Goal: Transaction & Acquisition: Purchase product/service

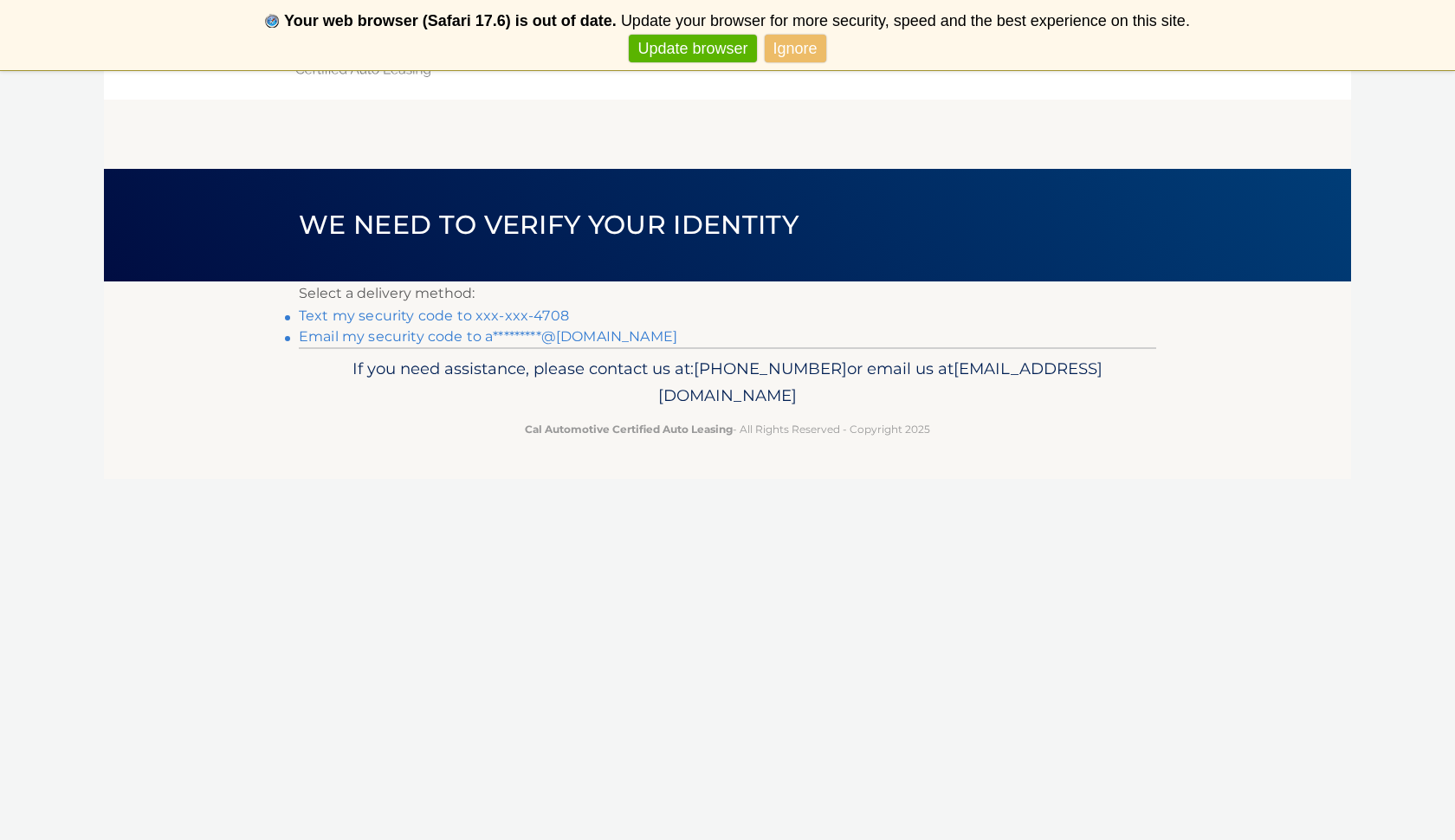
click at [506, 310] on link "Text my security code to xxx-xxx-4708" at bounding box center [434, 315] width 270 height 17
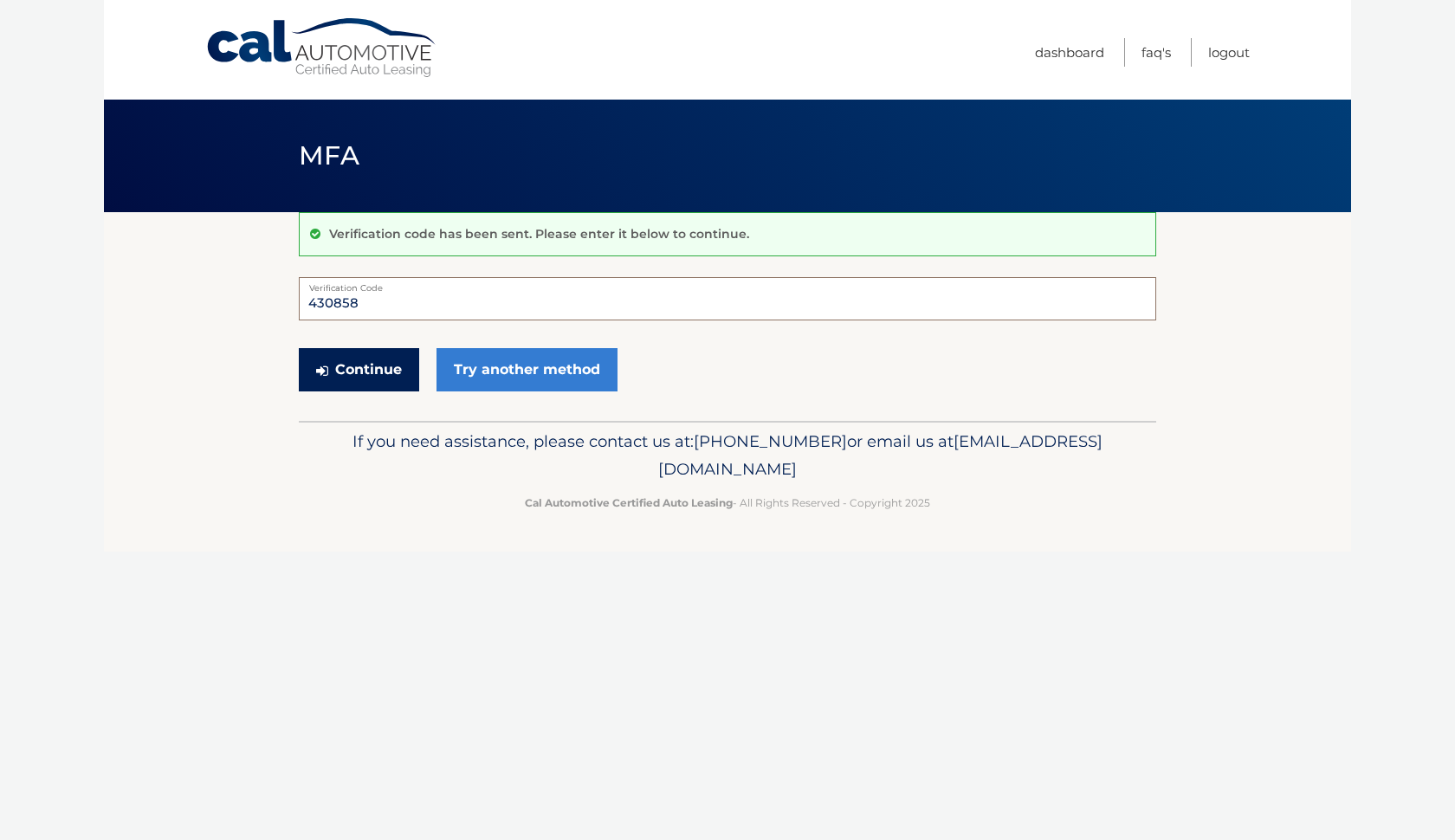
type input "430858"
click at [387, 379] on button "Continue" at bounding box center [359, 370] width 120 height 43
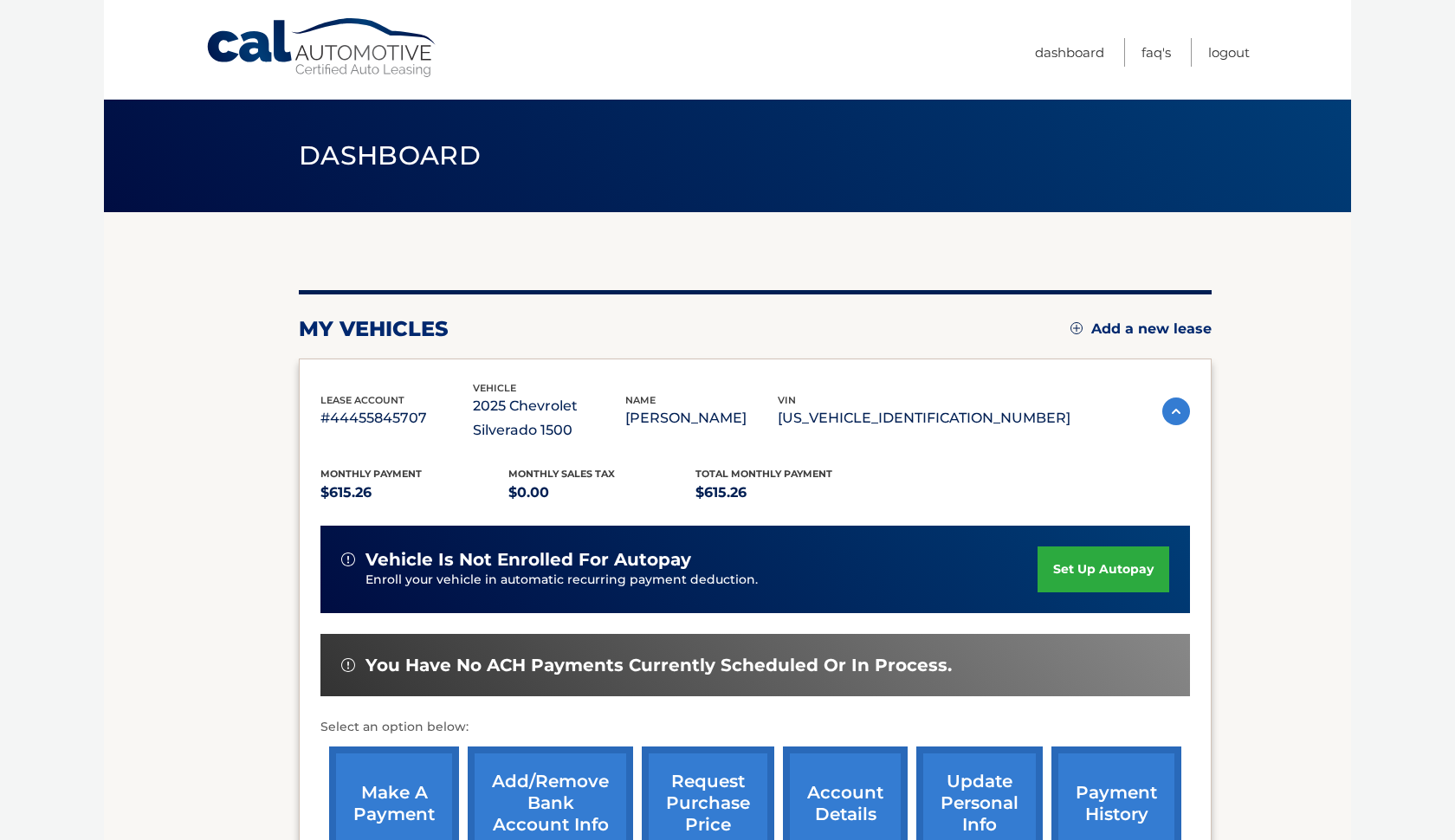
click at [417, 778] on link "make a payment" at bounding box center [394, 804] width 130 height 113
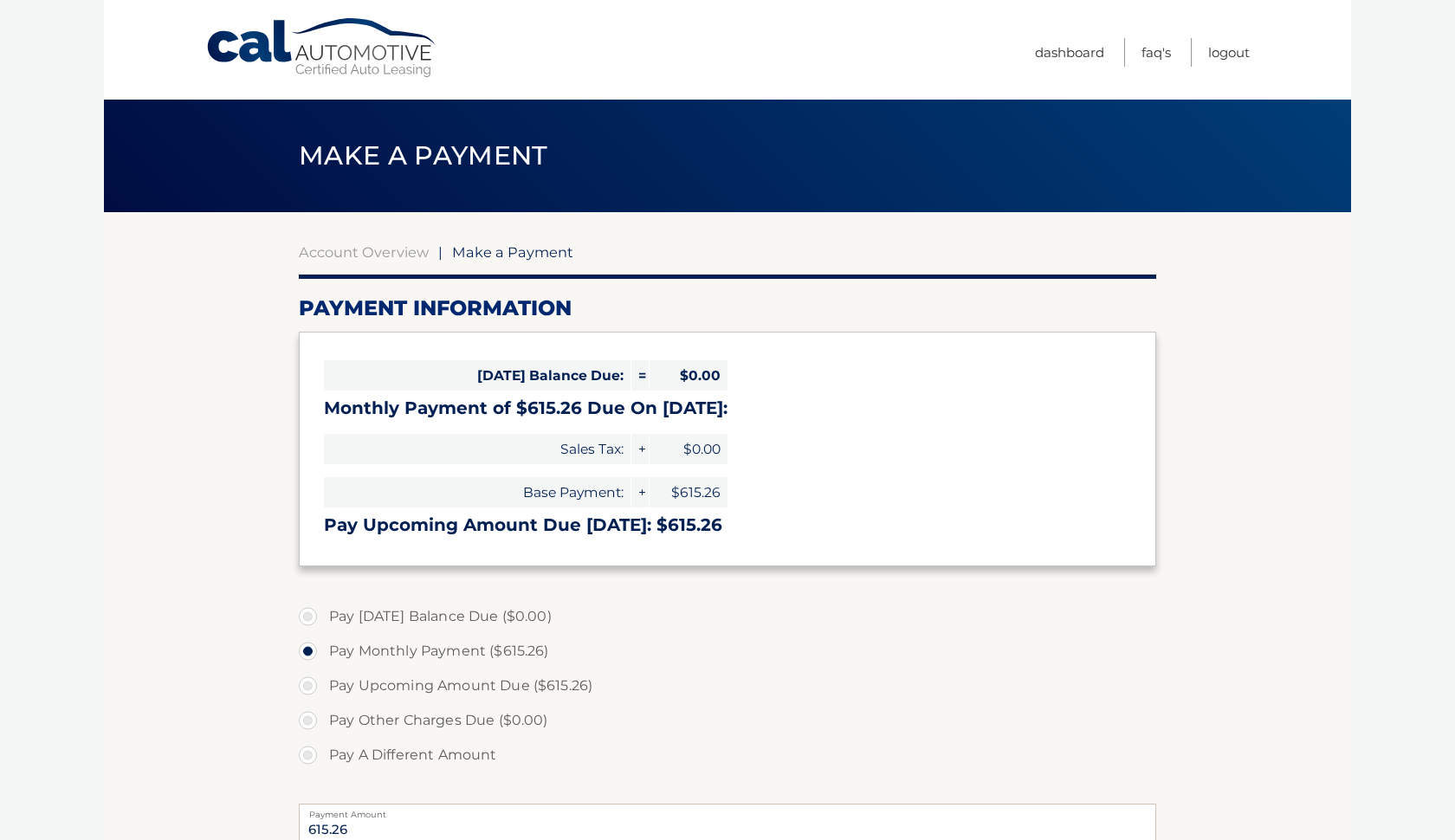
select select "MmNiNTVmNDEtYzMxNy00ODBjLWI2MjctZDFhOTcwMzQ2NTY3"
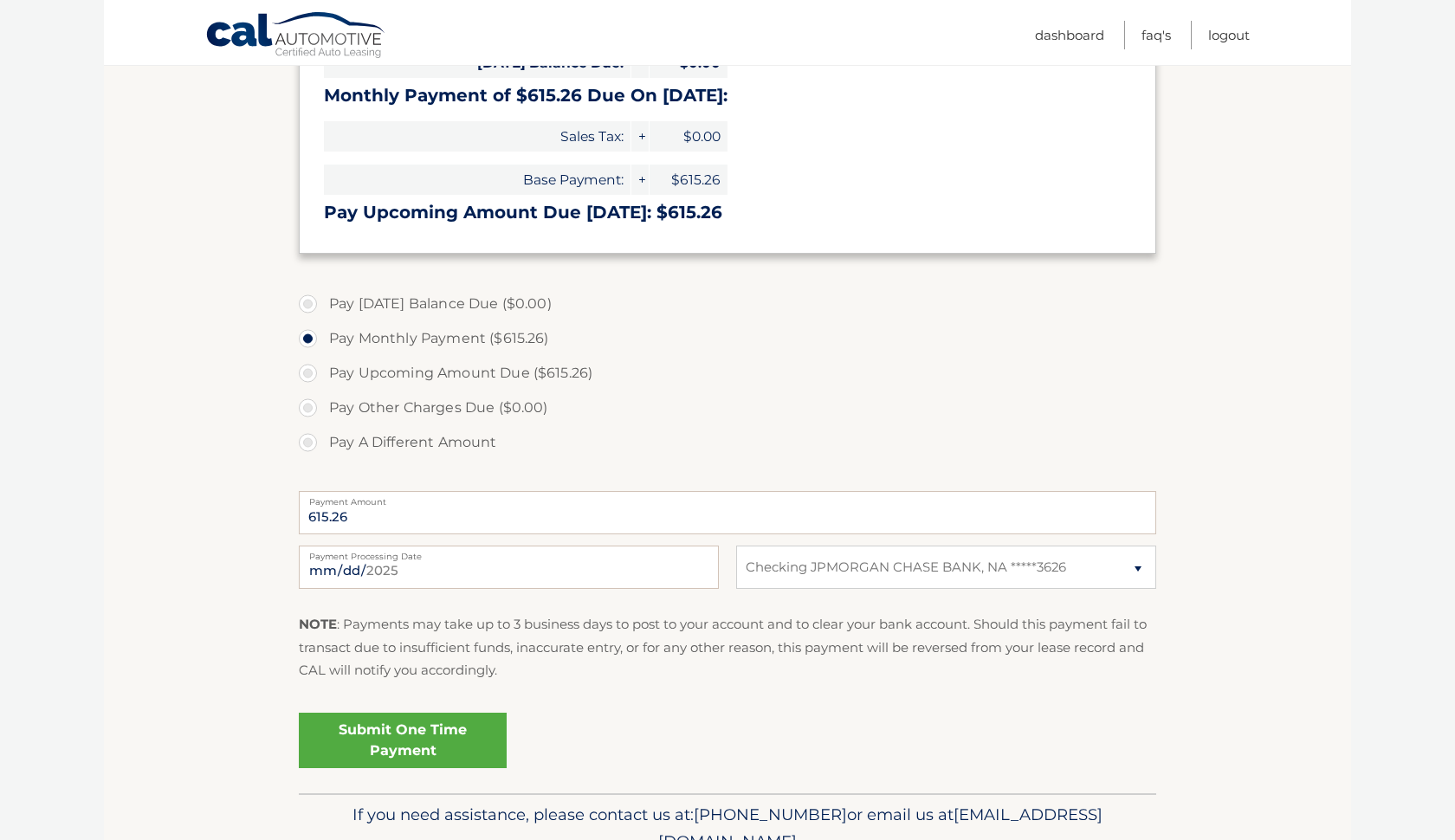
scroll to position [321, 0]
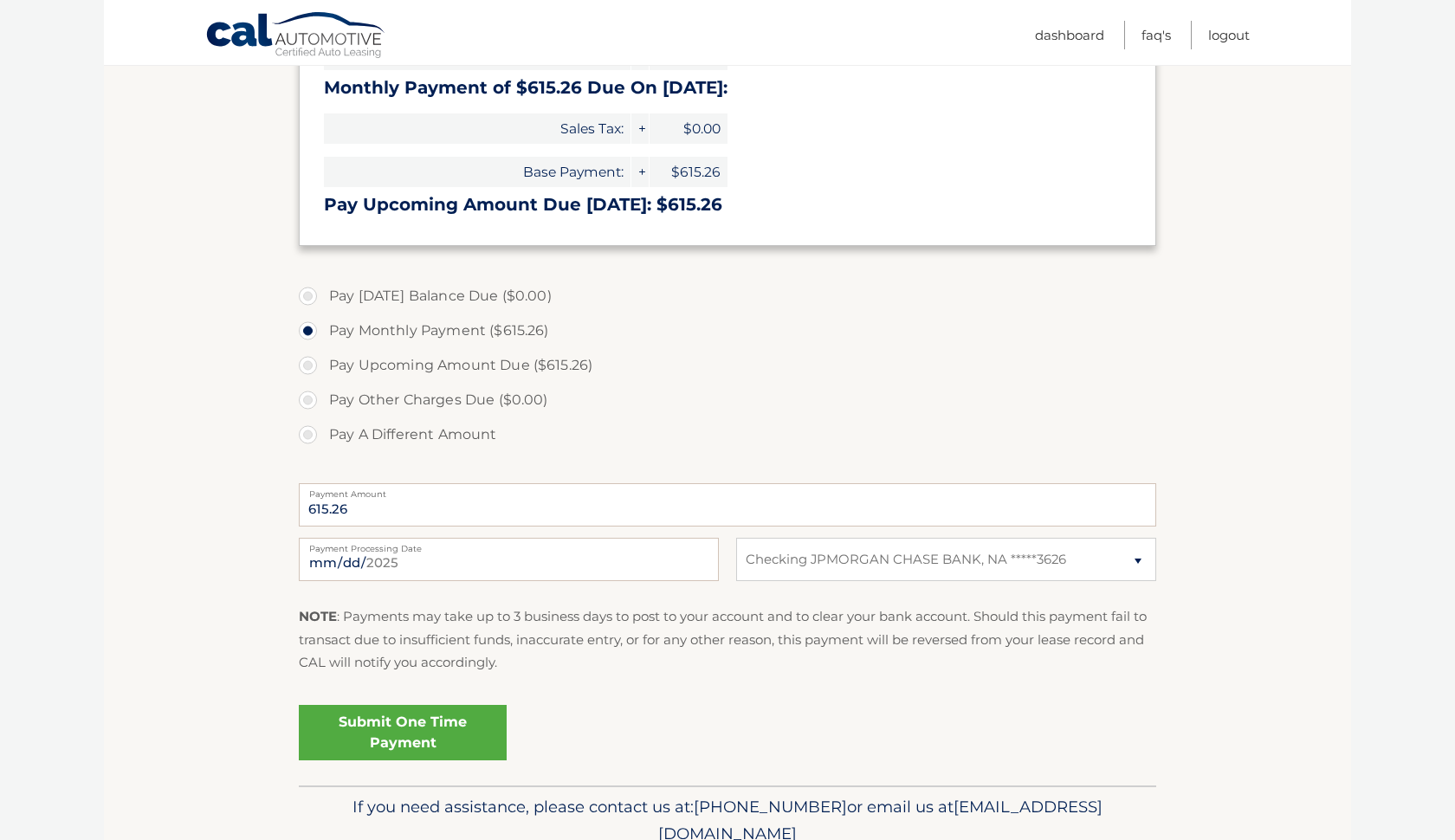
click at [460, 714] on link "Submit One Time Payment" at bounding box center [403, 732] width 208 height 56
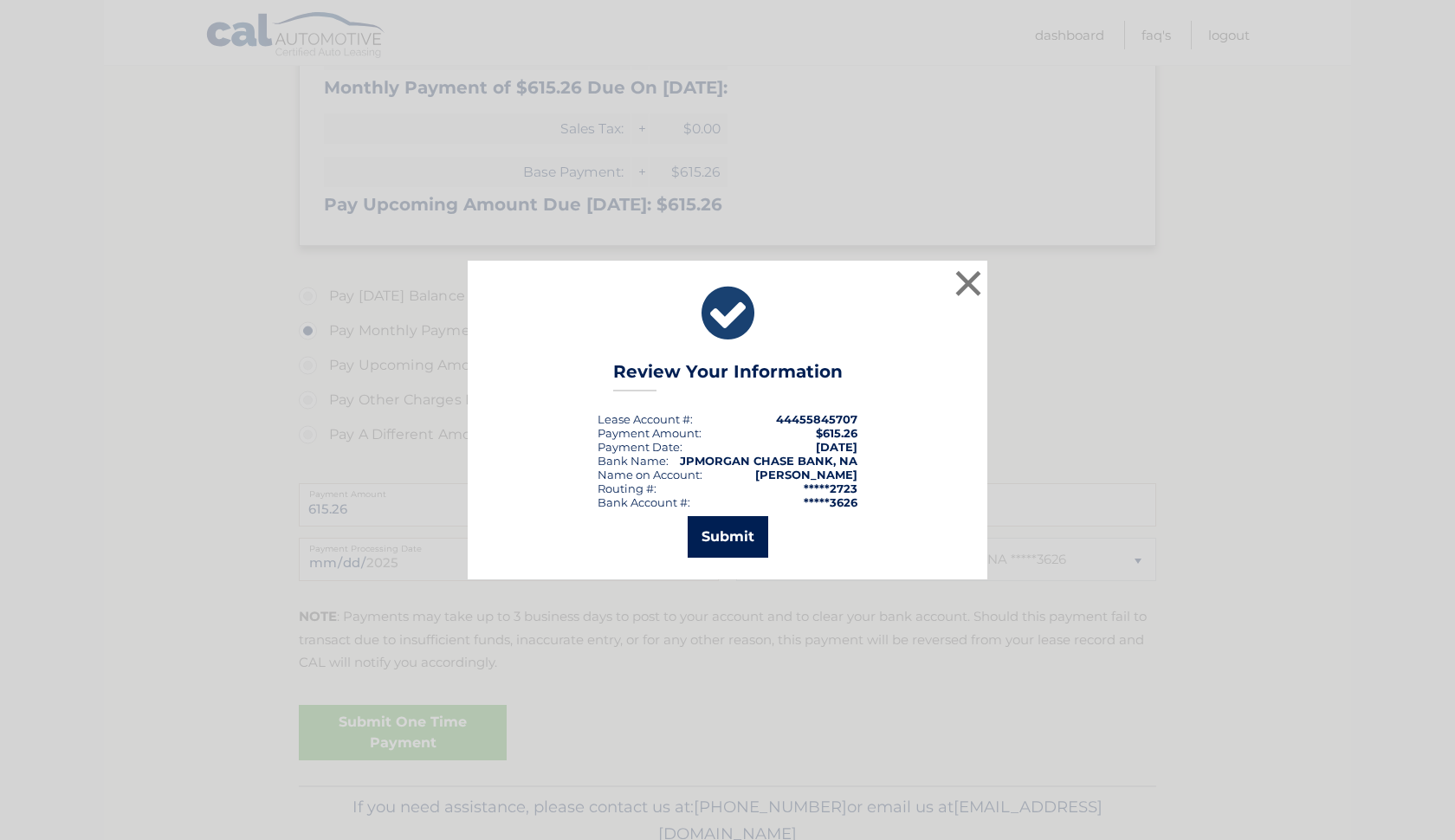
click at [731, 531] on button "Submit" at bounding box center [728, 537] width 80 height 42
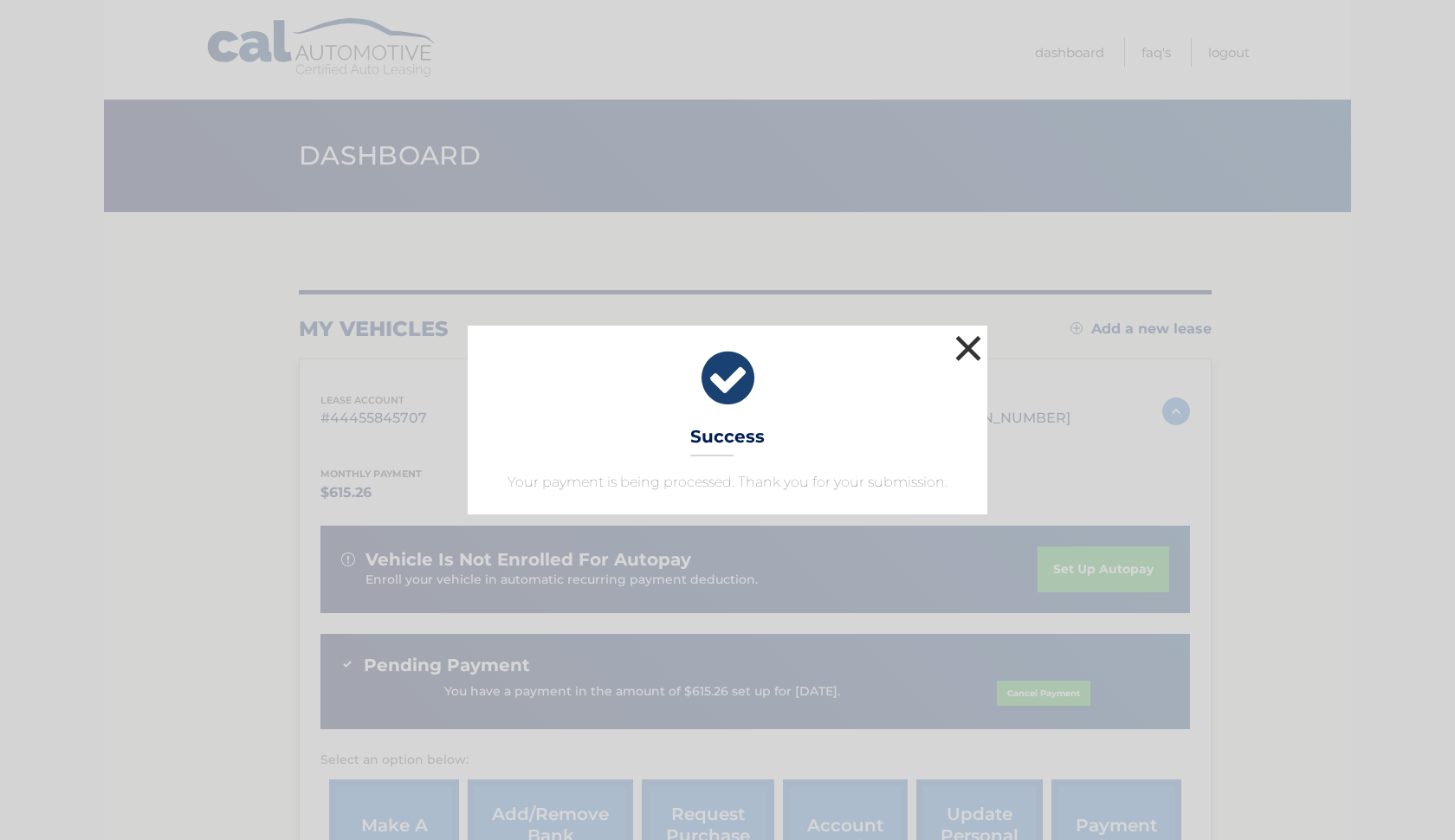
click at [975, 352] on button "×" at bounding box center [968, 347] width 34 height 34
